Goal: Book appointment/travel/reservation

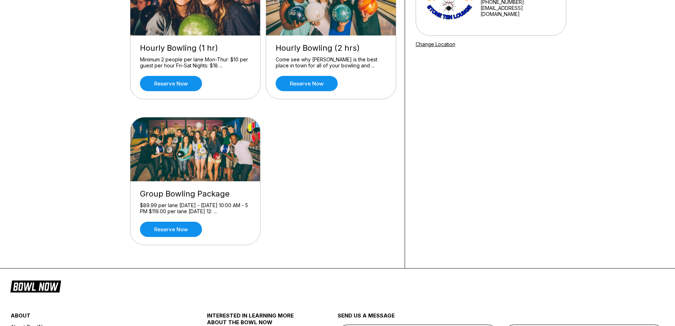
scroll to position [106, 0]
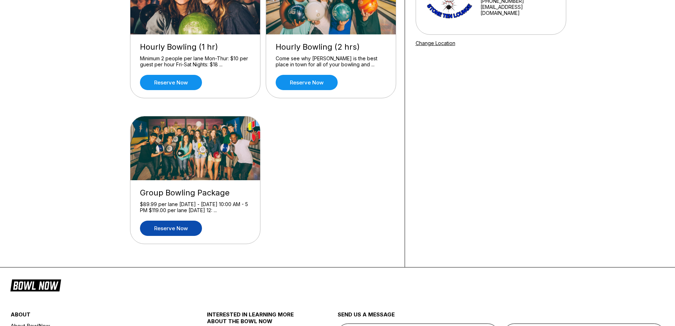
click at [179, 232] on link "Reserve now" at bounding box center [171, 228] width 62 height 15
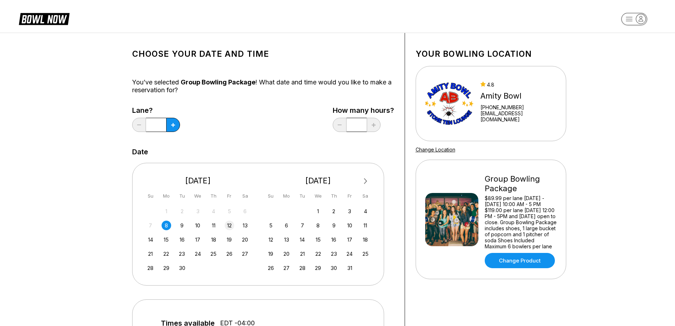
click at [229, 225] on div "12" at bounding box center [230, 226] width 10 height 10
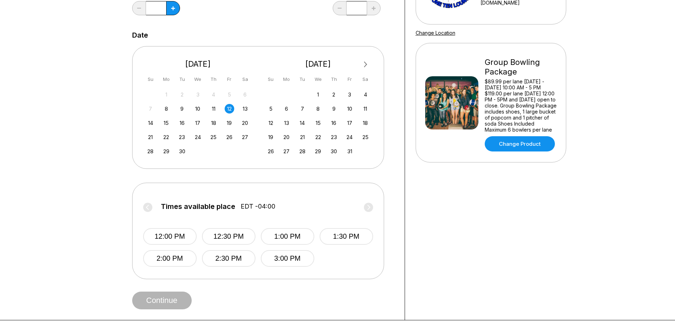
scroll to position [177, 0]
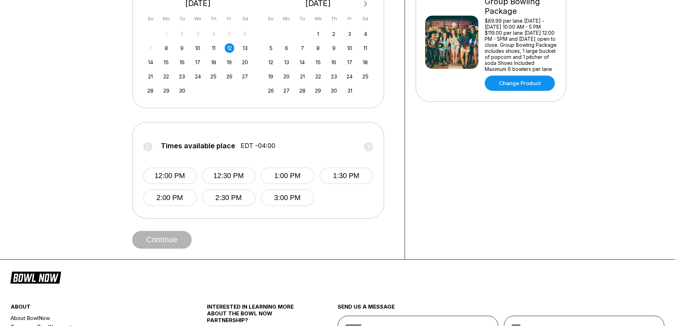
click at [147, 147] on label "Times available place EDT -04:00" at bounding box center [258, 147] width 230 height 11
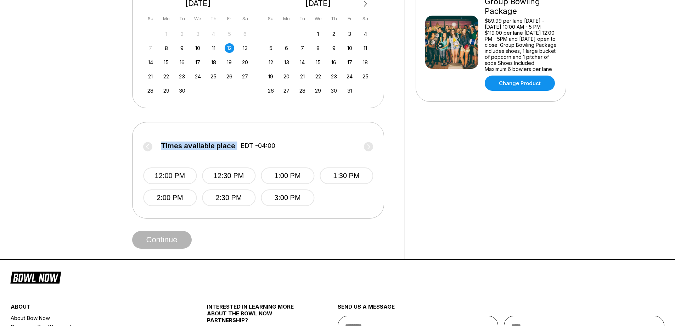
click at [147, 147] on label "Times available place EDT -04:00" at bounding box center [258, 147] width 230 height 11
click at [369, 146] on label "Times available place EDT -04:00" at bounding box center [258, 147] width 230 height 11
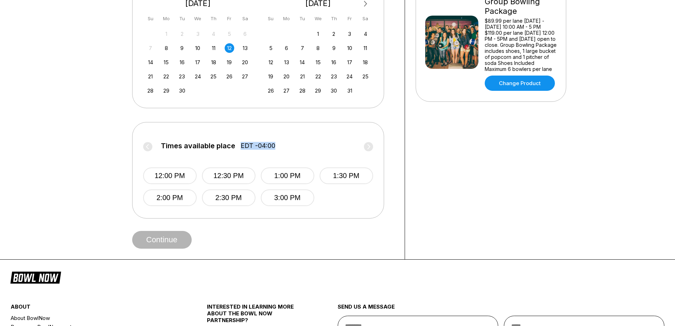
click at [369, 146] on label "Times available place EDT -04:00" at bounding box center [258, 147] width 230 height 11
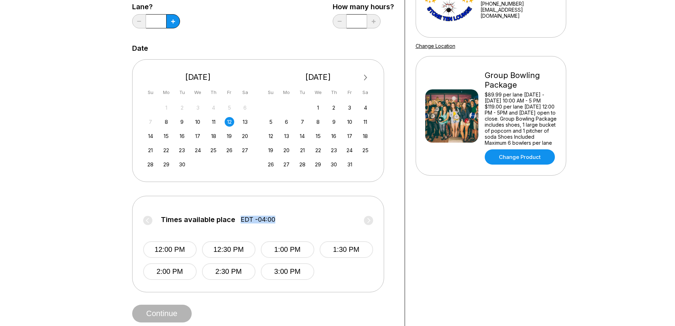
scroll to position [0, 0]
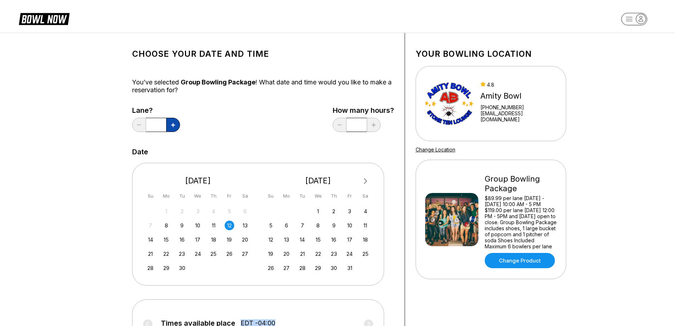
click at [177, 124] on button at bounding box center [173, 125] width 14 height 14
type input "*"
click at [646, 90] on div "Choose your Date and time You’ve selected Group Bowling Package ! What date and…" at bounding box center [337, 235] width 675 height 404
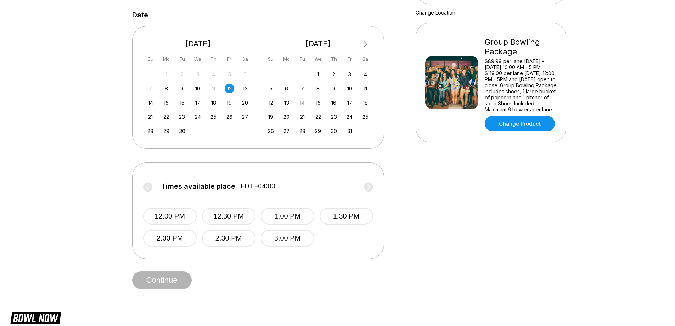
scroll to position [142, 0]
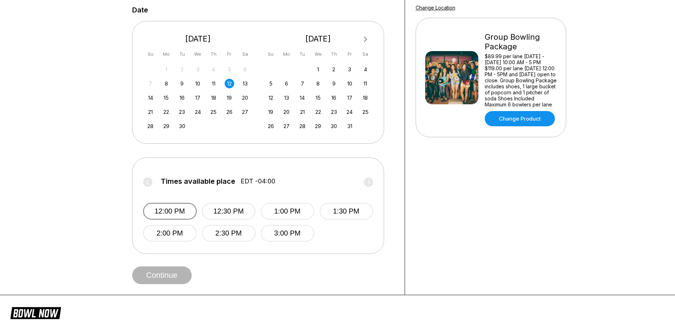
click at [183, 214] on button "12:00 PM" at bounding box center [170, 211] width 54 height 17
click at [148, 186] on label "Times available place EDT -04:00" at bounding box center [258, 182] width 230 height 11
click at [244, 87] on div "13" at bounding box center [245, 84] width 10 height 10
click at [219, 97] on div "14 15 16 17 18 19 20" at bounding box center [198, 97] width 106 height 11
click at [216, 97] on div "18" at bounding box center [214, 98] width 10 height 10
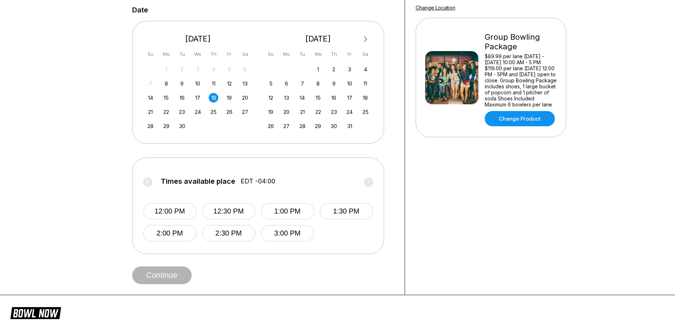
click at [206, 99] on div "14 15 16 17 18 19 20" at bounding box center [198, 97] width 106 height 11
click at [199, 97] on div "17" at bounding box center [198, 98] width 10 height 10
click at [149, 96] on div "14" at bounding box center [151, 98] width 10 height 10
click at [171, 101] on div "14 15 16 17 18 19 20" at bounding box center [198, 97] width 106 height 11
click at [169, 97] on div "15" at bounding box center [167, 98] width 10 height 10
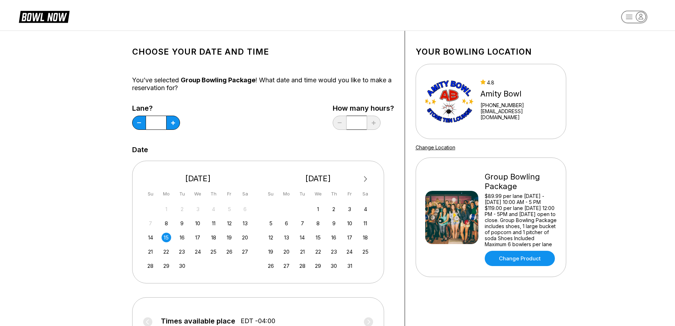
scroll to position [0, 0]
